Goal: Task Accomplishment & Management: Use online tool/utility

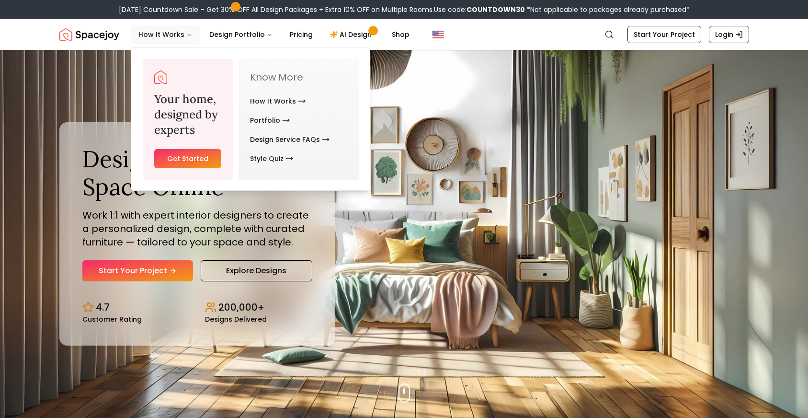
click at [175, 36] on button "How It Works" at bounding box center [165, 34] width 69 height 19
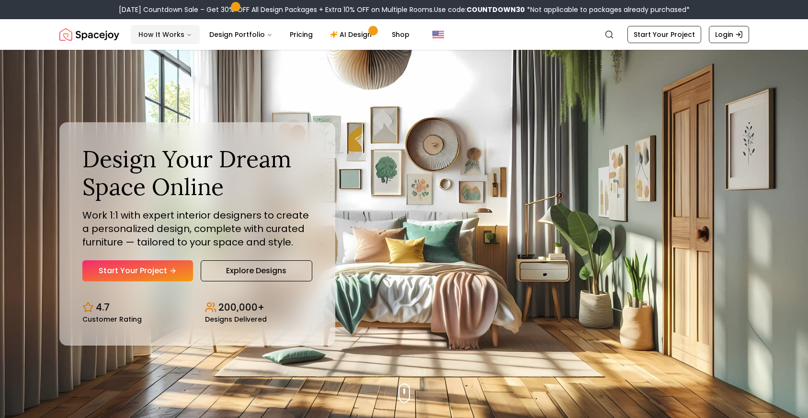
click at [175, 36] on button "How It Works" at bounding box center [165, 34] width 69 height 19
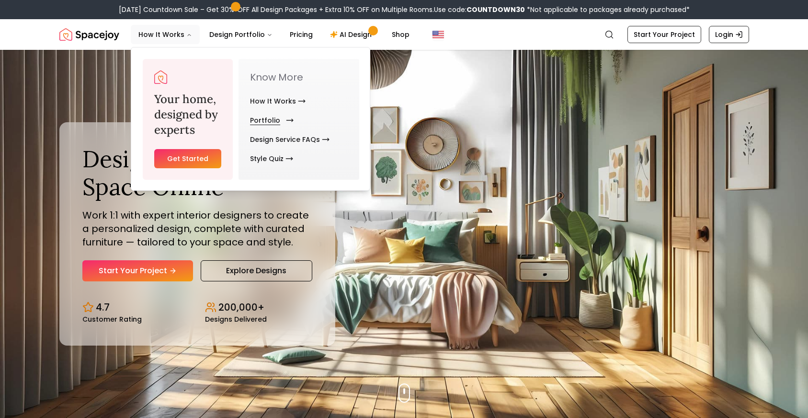
click at [269, 118] on link "Portfolio" at bounding box center [270, 120] width 40 height 19
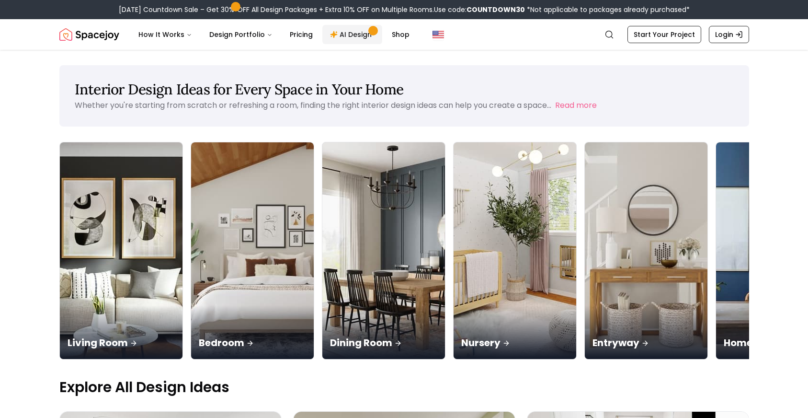
click at [342, 35] on link "AI Design" at bounding box center [352, 34] width 60 height 19
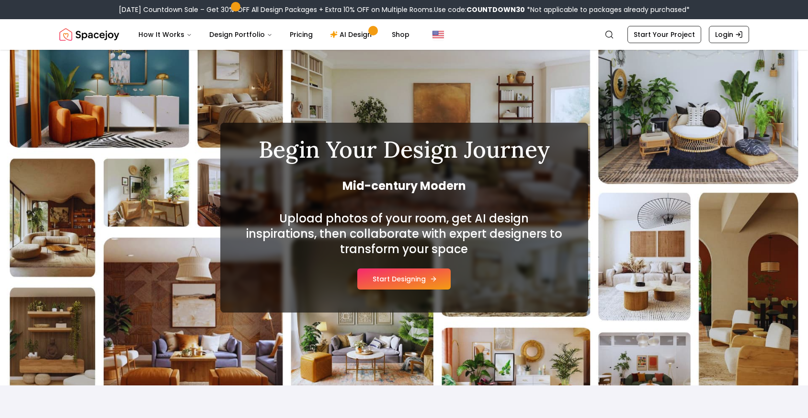
click at [372, 286] on button "Start Designing" at bounding box center [403, 278] width 93 height 21
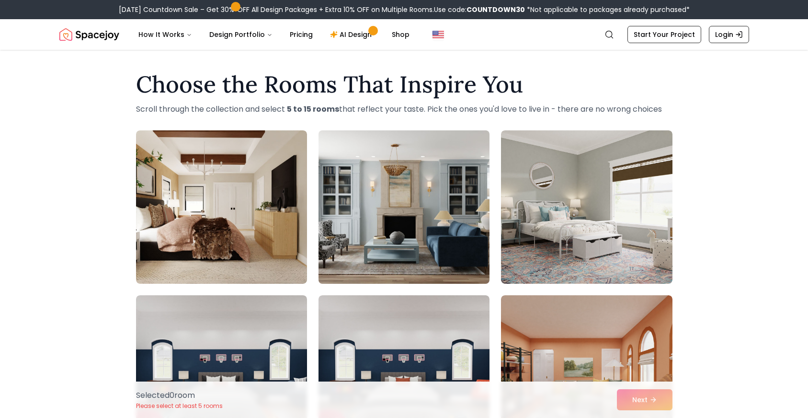
click at [379, 229] on img at bounding box center [404, 206] width 180 height 161
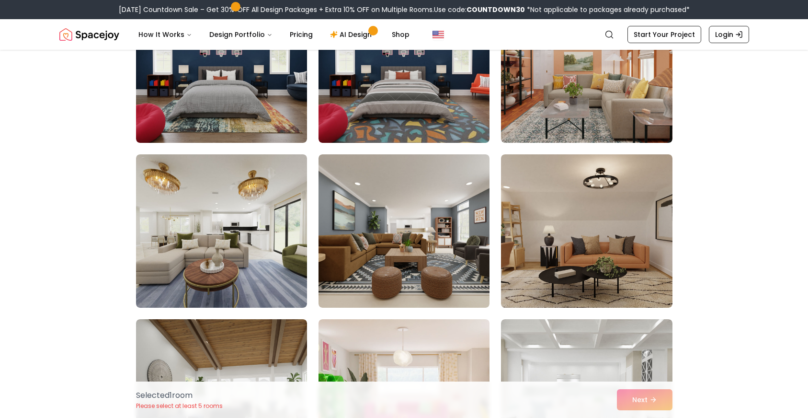
scroll to position [306, 0]
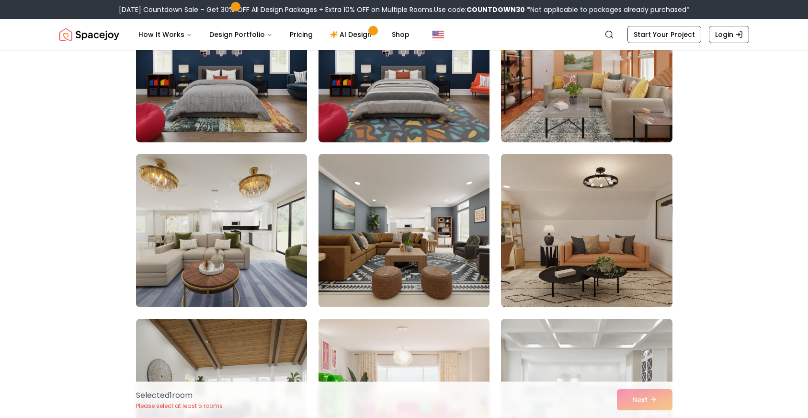
click at [280, 247] on img at bounding box center [222, 230] width 180 height 161
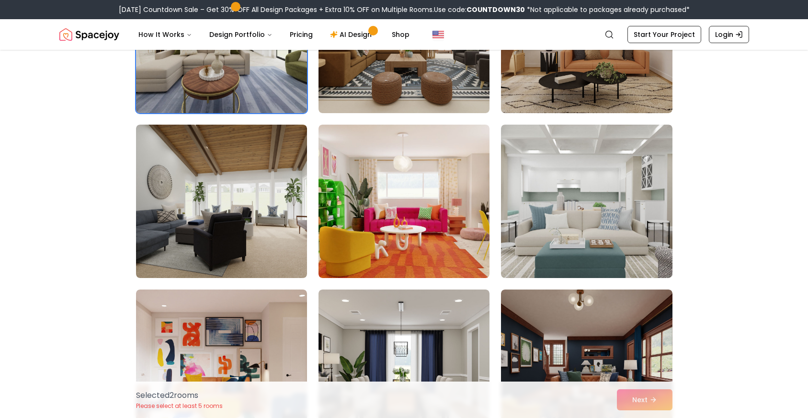
scroll to position [516, 0]
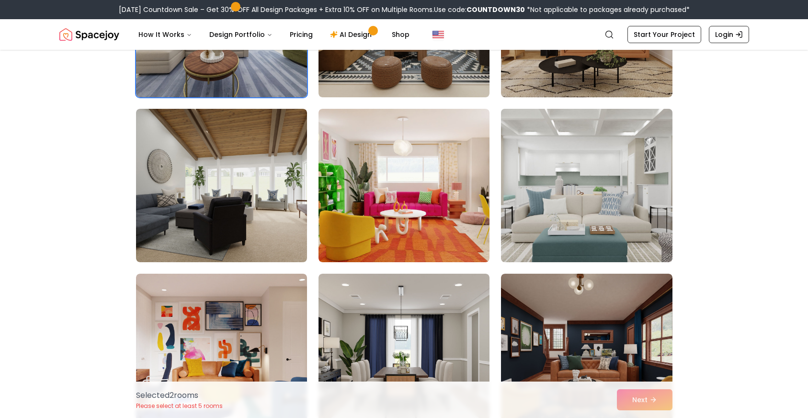
click at [605, 192] on img at bounding box center [587, 185] width 180 height 161
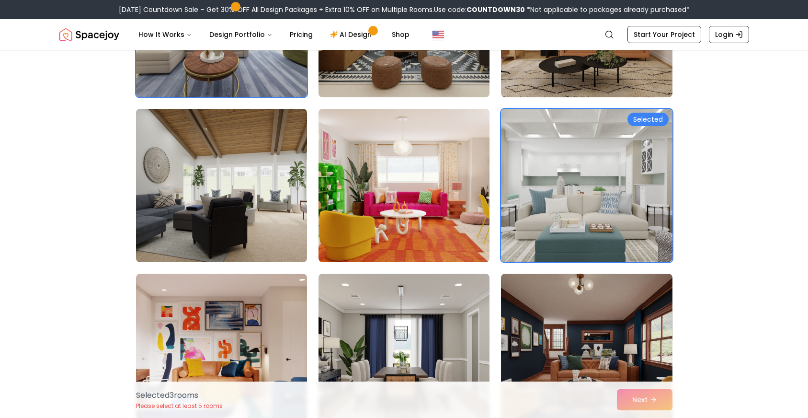
click at [291, 215] on img at bounding box center [222, 185] width 180 height 161
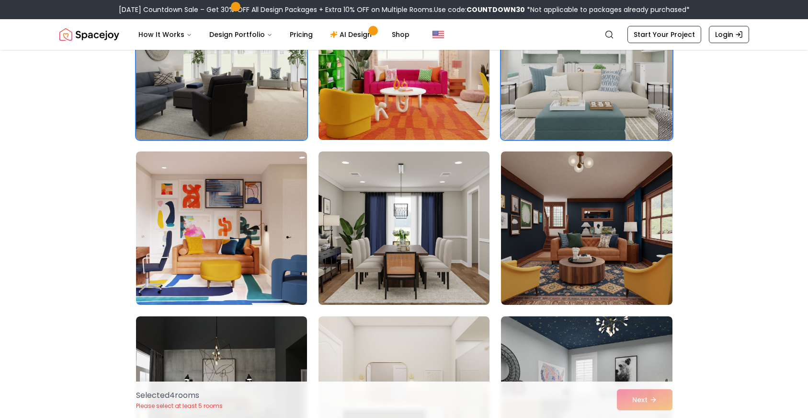
scroll to position [657, 0]
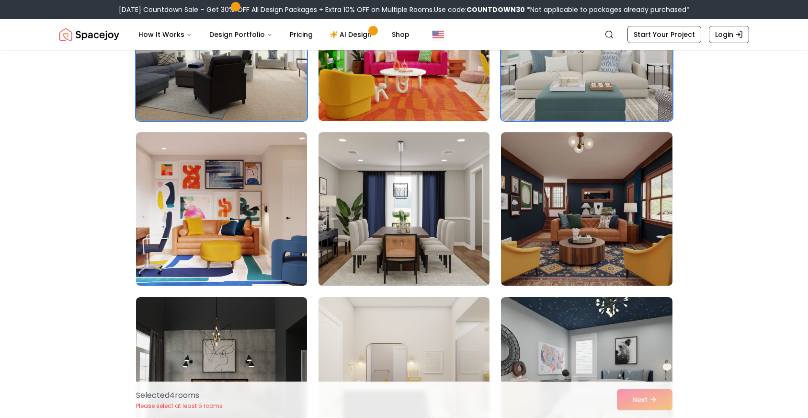
click at [374, 221] on img at bounding box center [404, 208] width 180 height 161
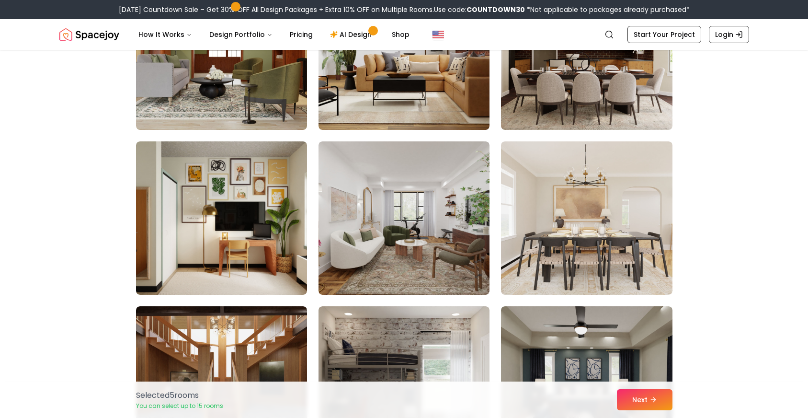
scroll to position [1308, 0]
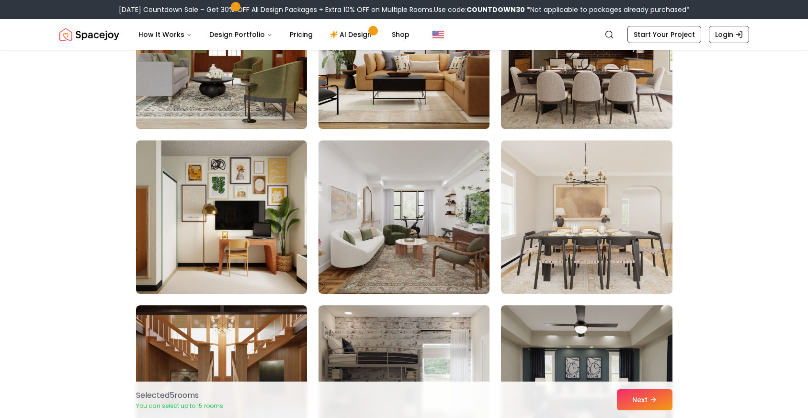
click at [384, 233] on img at bounding box center [404, 216] width 171 height 153
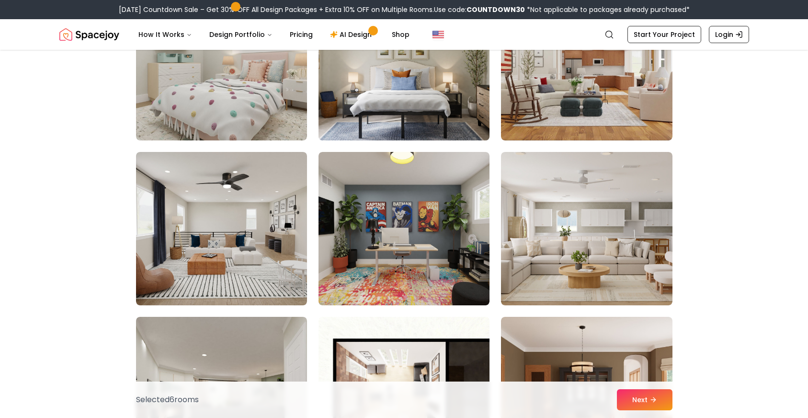
scroll to position [2152, 0]
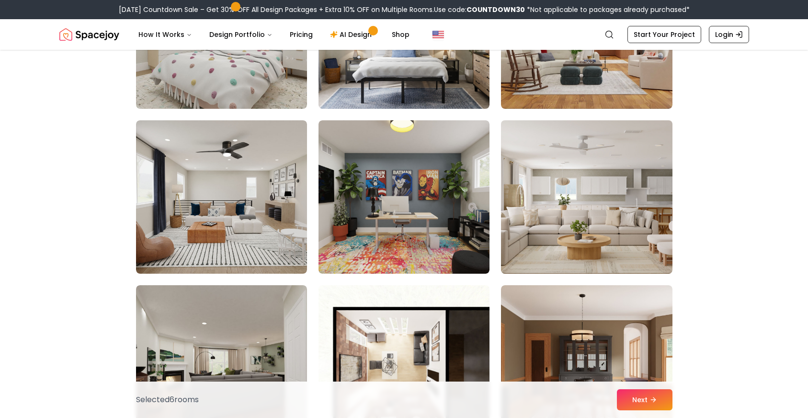
click at [575, 230] on img at bounding box center [587, 196] width 180 height 161
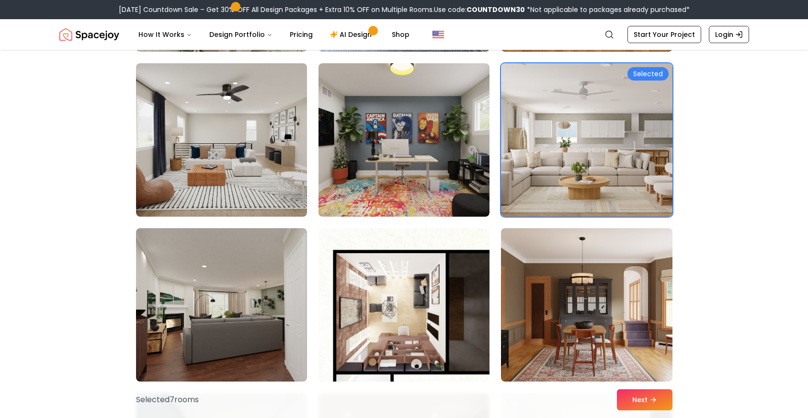
scroll to position [2224, 0]
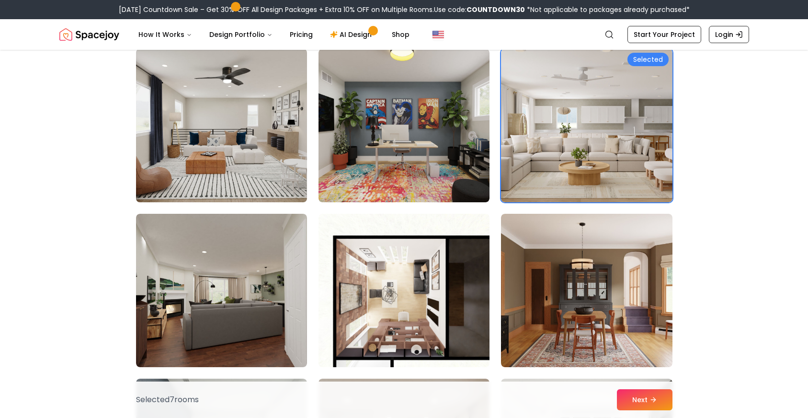
click at [253, 153] on img at bounding box center [222, 125] width 180 height 161
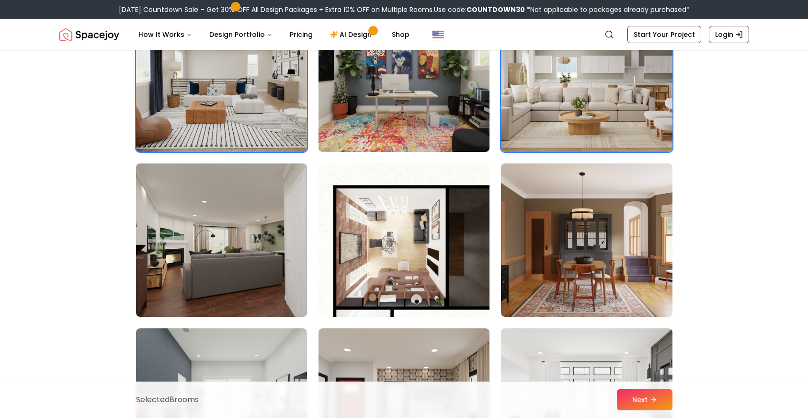
scroll to position [2343, 0]
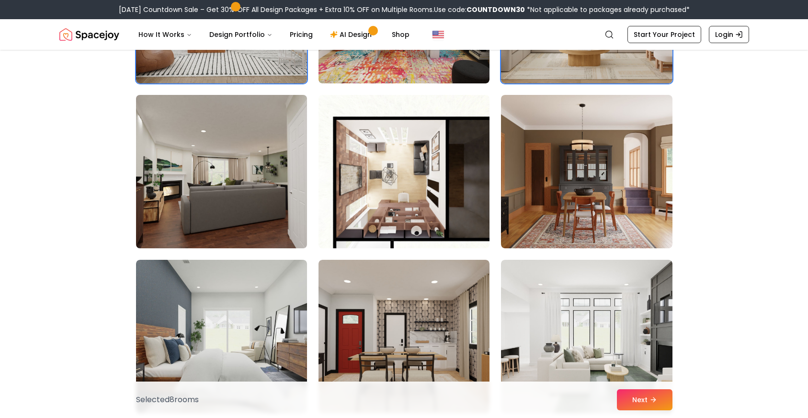
click at [236, 187] on img at bounding box center [222, 171] width 180 height 161
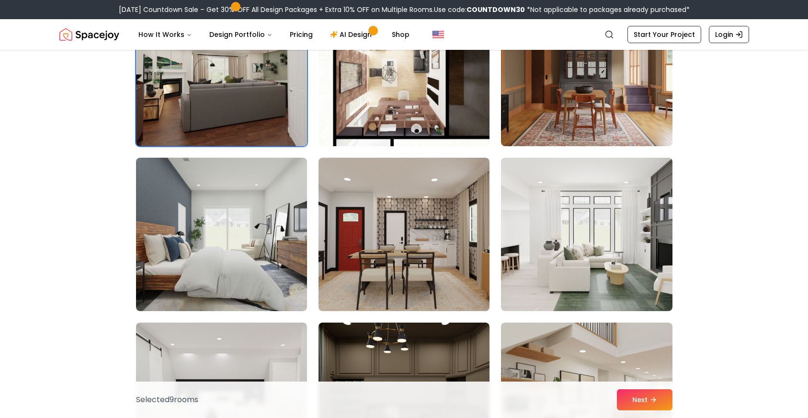
scroll to position [2445, 0]
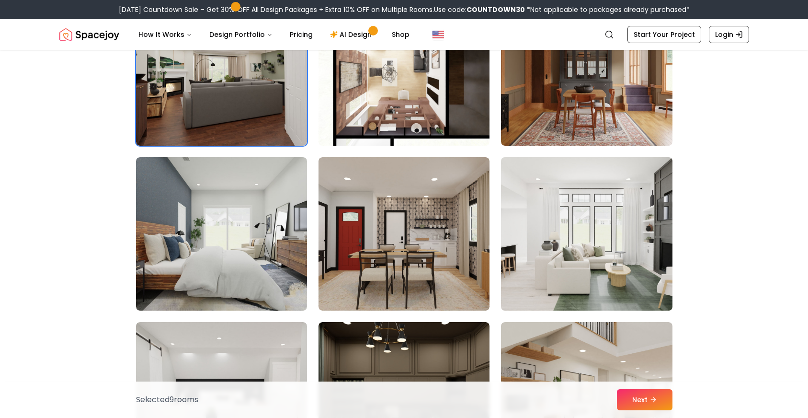
click at [556, 209] on img at bounding box center [587, 233] width 180 height 161
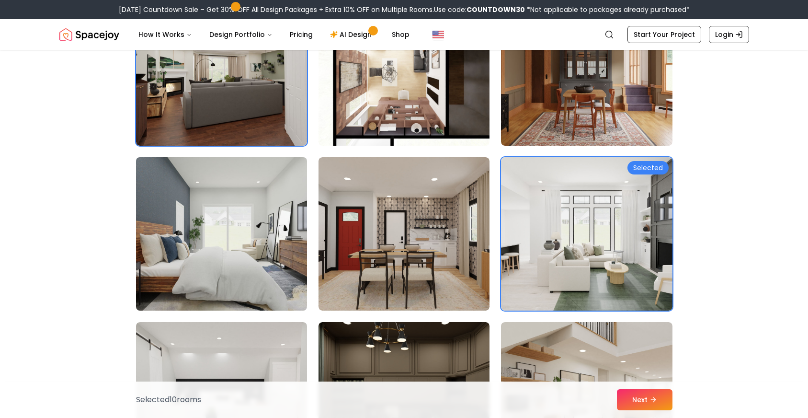
click at [259, 261] on img at bounding box center [222, 233] width 180 height 161
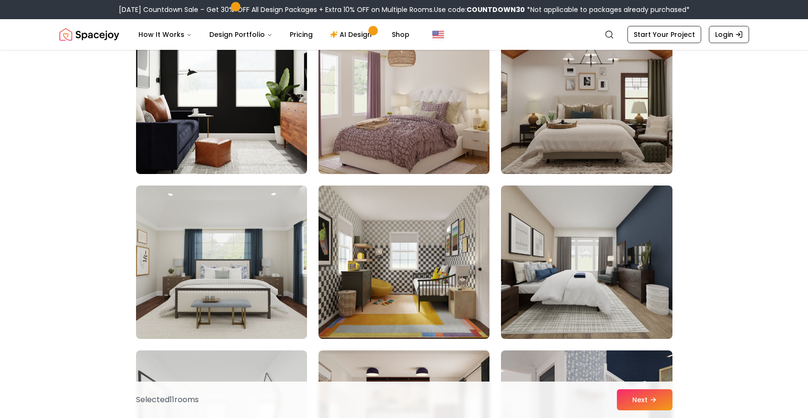
scroll to position [3242, 0]
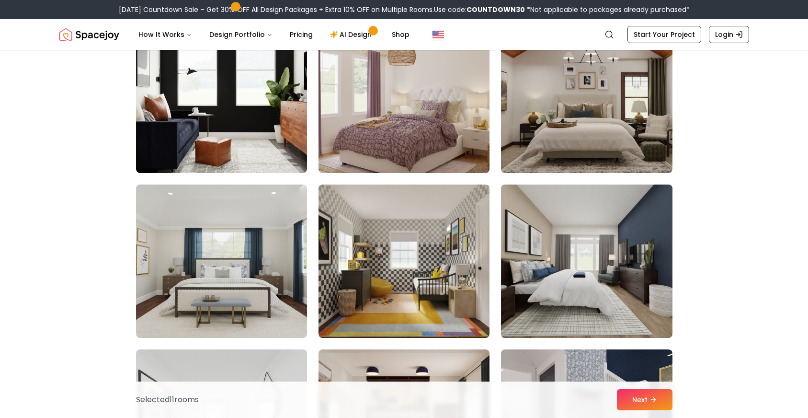
click at [572, 259] on img at bounding box center [587, 261] width 180 height 161
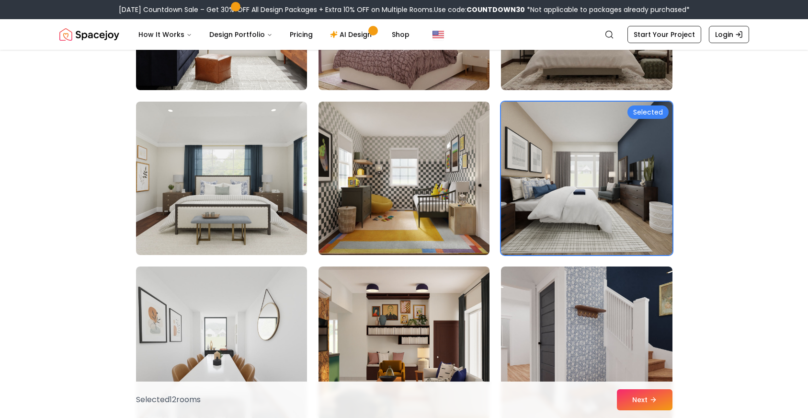
scroll to position [3404, 0]
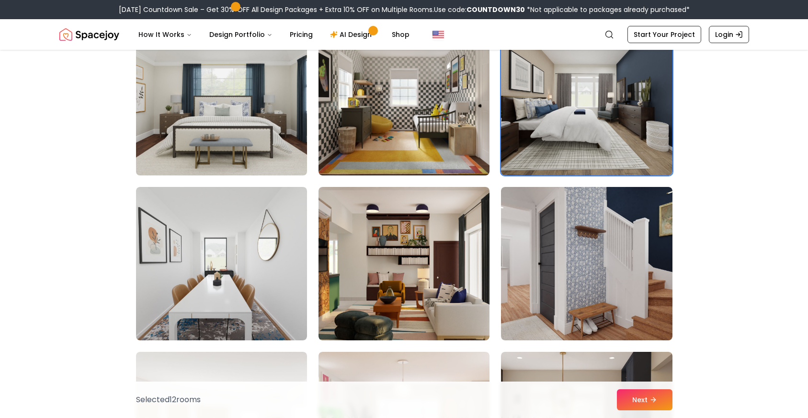
click at [210, 114] on img at bounding box center [222, 98] width 180 height 161
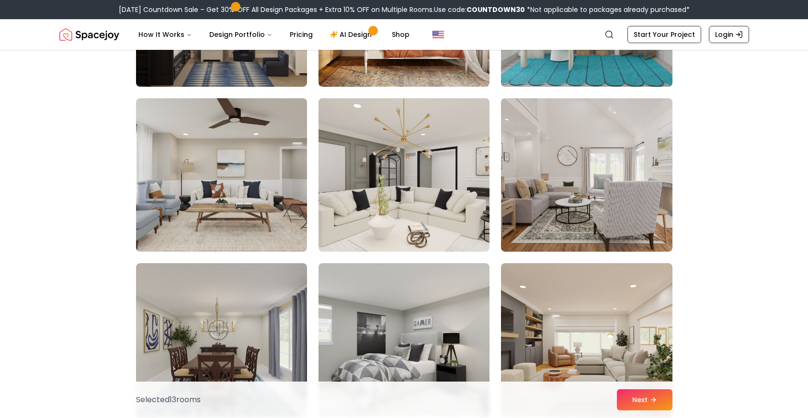
scroll to position [4084, 0]
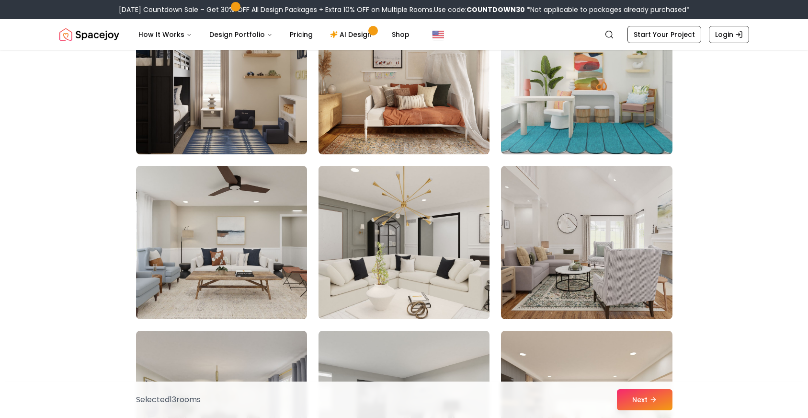
click at [435, 251] on img at bounding box center [404, 242] width 180 height 161
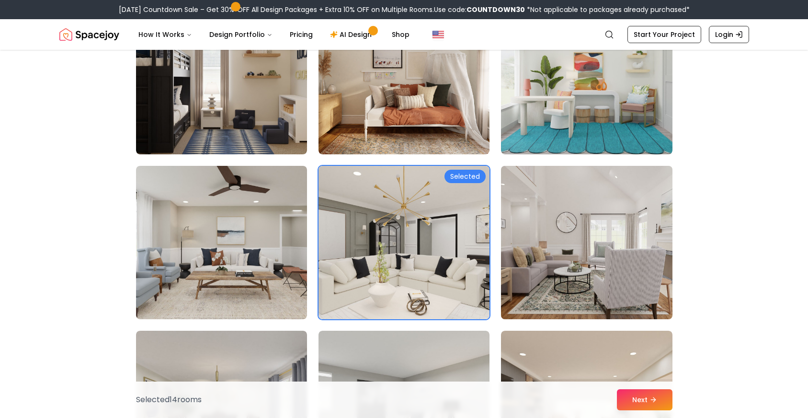
click at [620, 238] on img at bounding box center [587, 242] width 180 height 161
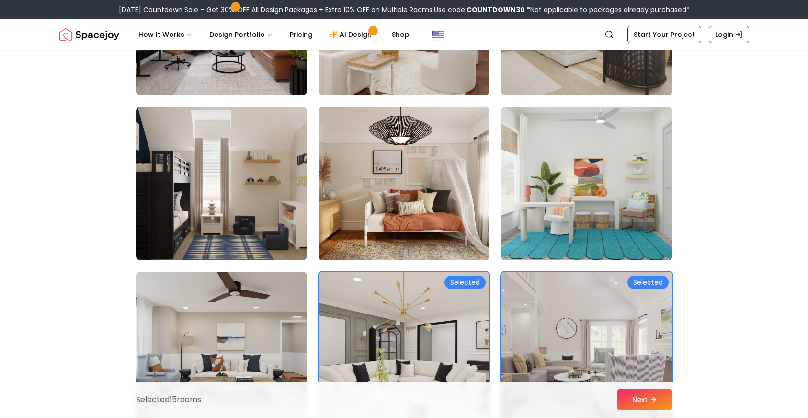
scroll to position [3906, 0]
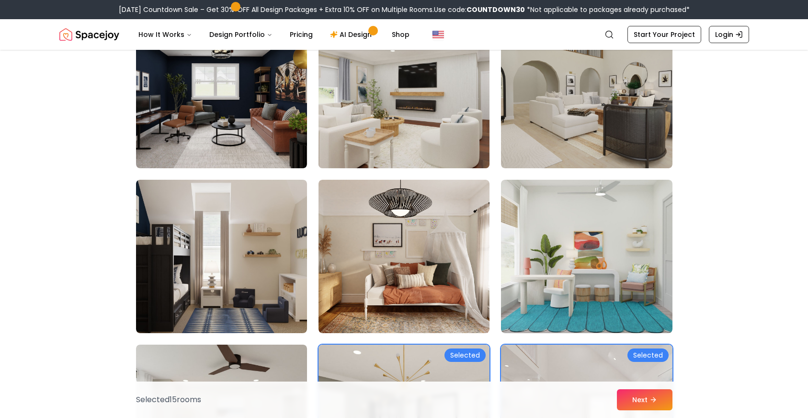
click at [419, 119] on img at bounding box center [404, 91] width 180 height 161
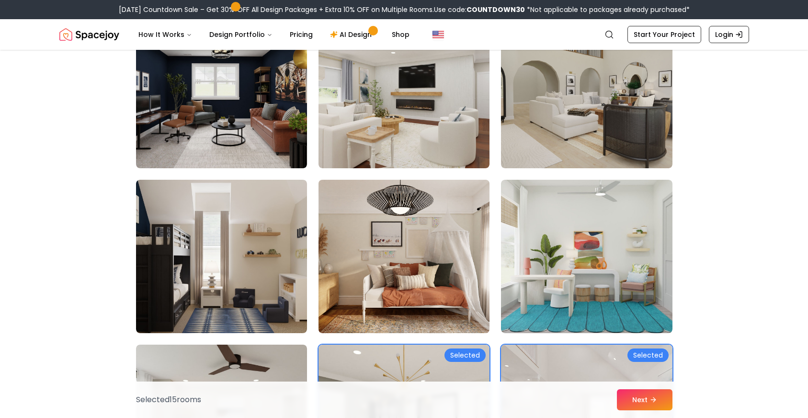
scroll to position [3909, 0]
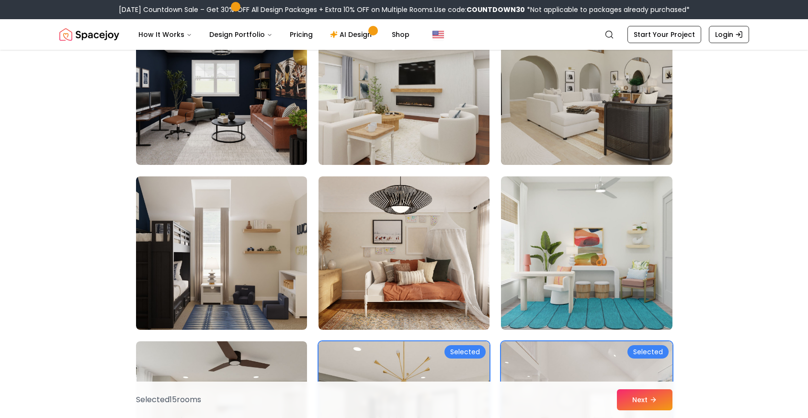
click at [574, 131] on img at bounding box center [587, 88] width 180 height 161
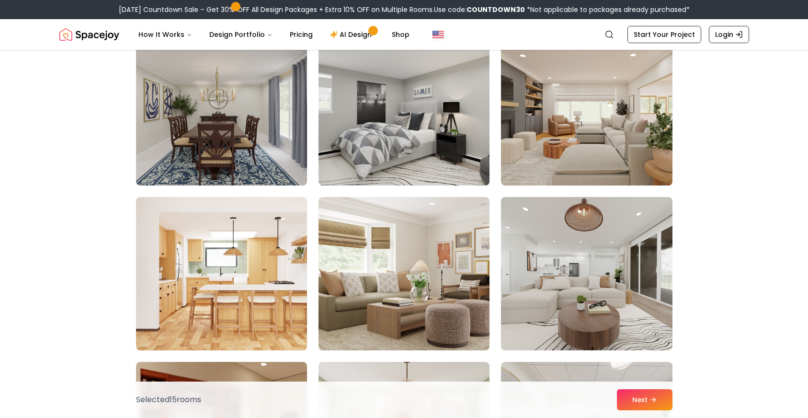
scroll to position [4388, 0]
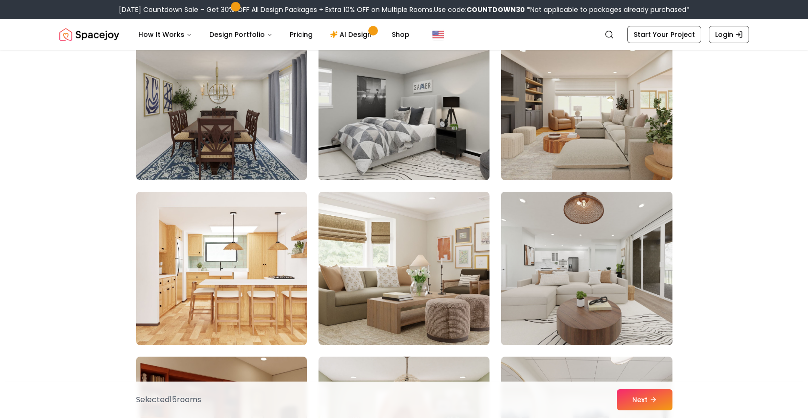
click at [560, 260] on img at bounding box center [587, 268] width 180 height 161
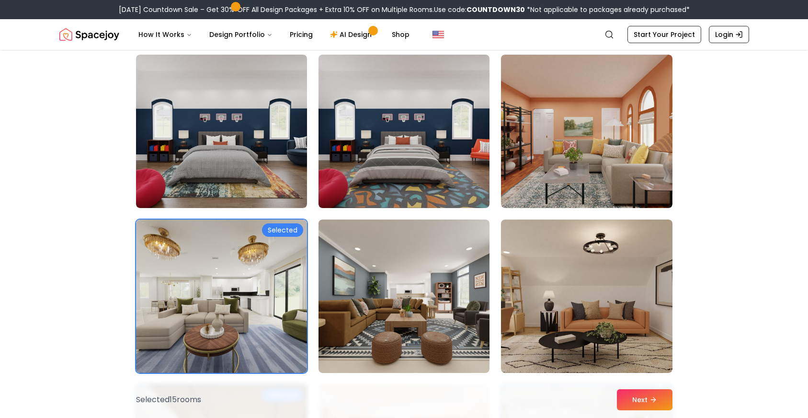
scroll to position [0, 0]
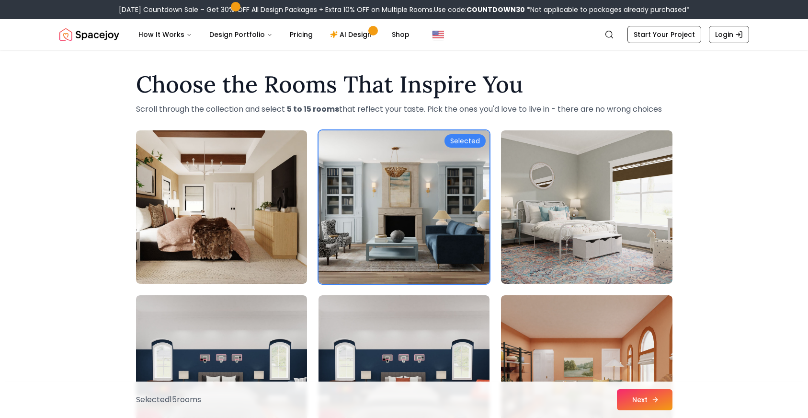
click at [643, 396] on button "Next" at bounding box center [645, 399] width 56 height 21
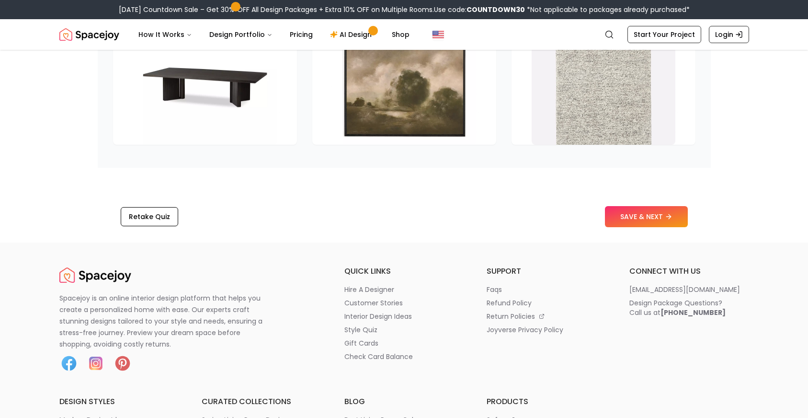
scroll to position [1510, 0]
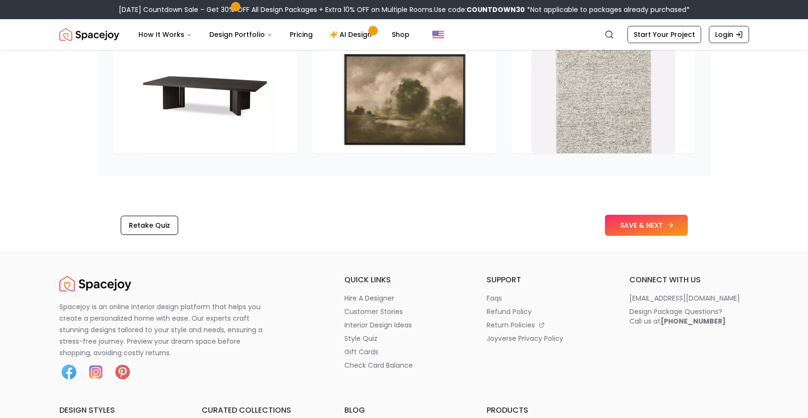
click at [629, 215] on button "SAVE & NEXT" at bounding box center [646, 225] width 83 height 21
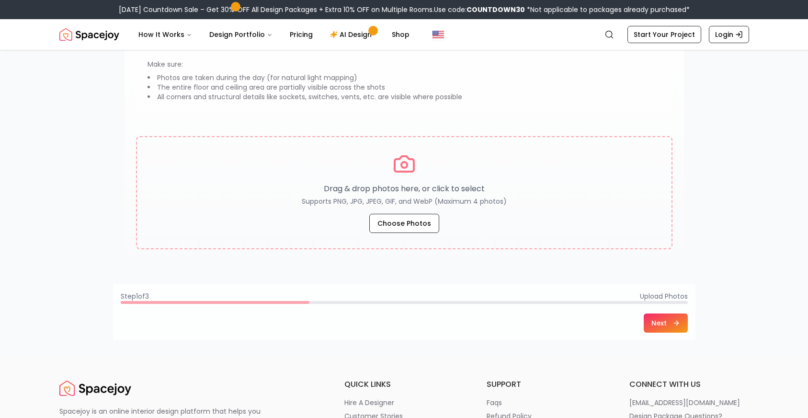
scroll to position [102, 0]
